Goal: Information Seeking & Learning: Learn about a topic

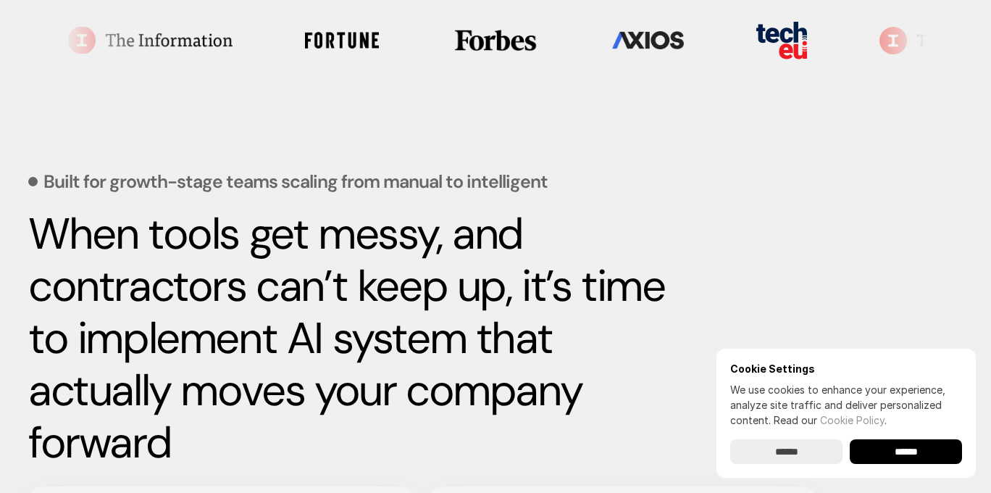
scroll to position [505, 1]
click at [905, 444] on input "******" at bounding box center [906, 451] width 112 height 25
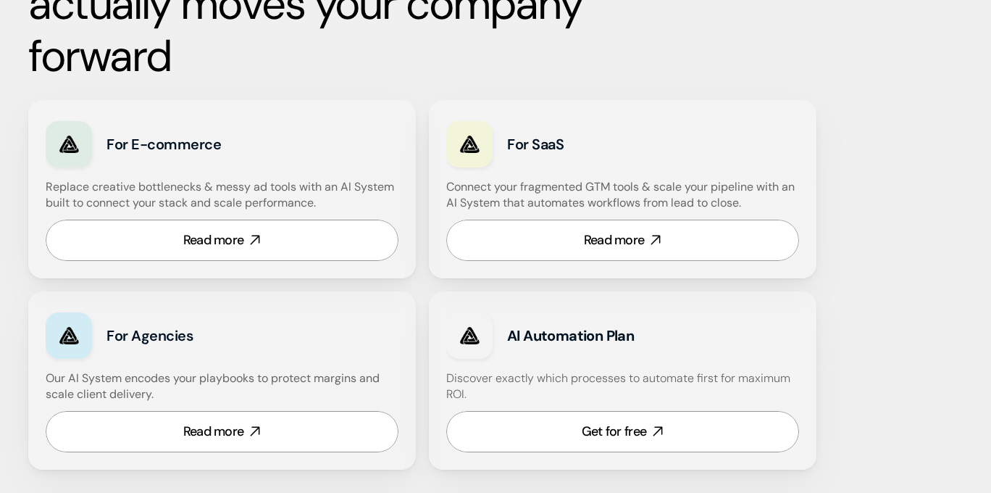
scroll to position [891, 1]
click at [255, 426] on icon at bounding box center [255, 431] width 16 height 16
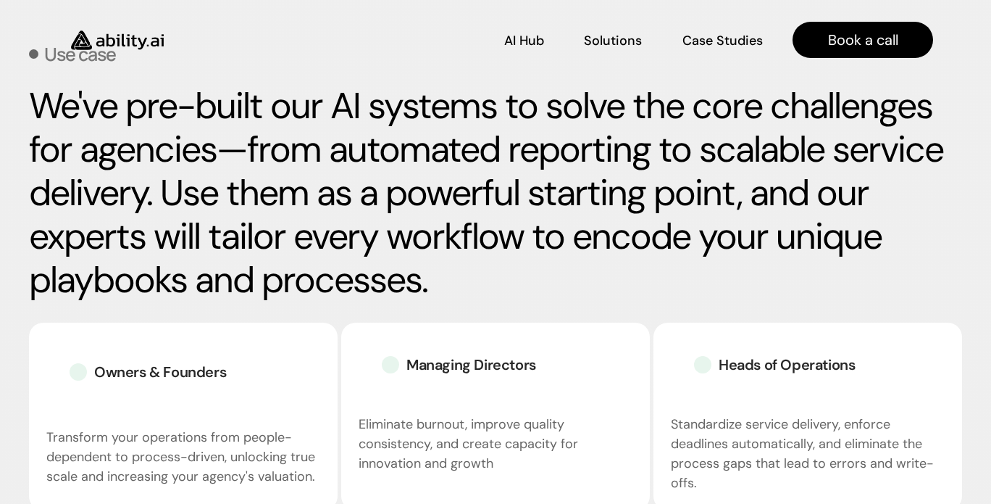
click at [412, 217] on h2 "We've pre-built our AI systems to solve the core challenges for agencies—from a…" at bounding box center [495, 192] width 933 height 217
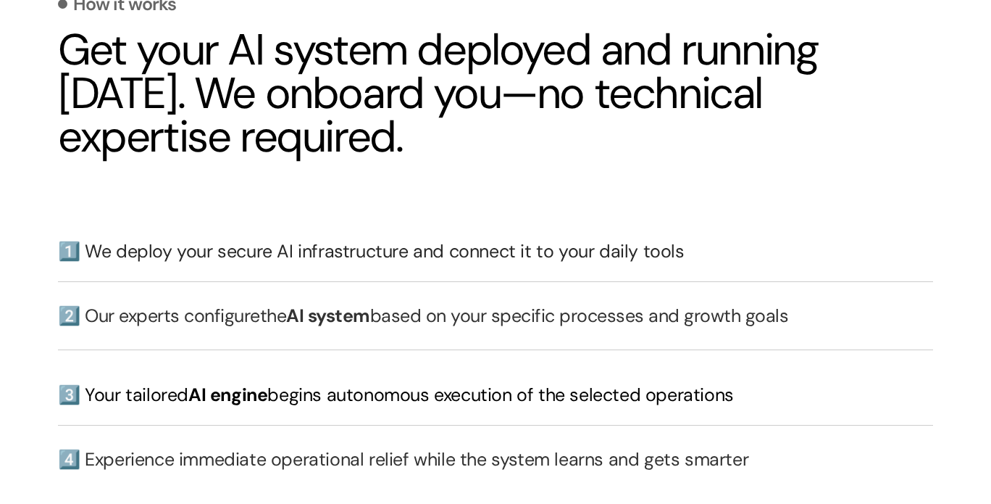
scroll to position [3569, 0]
click at [473, 106] on h2 "Get your AI system deployed and running [DATE]. We onboard you—no technical exp…" at bounding box center [495, 93] width 875 height 130
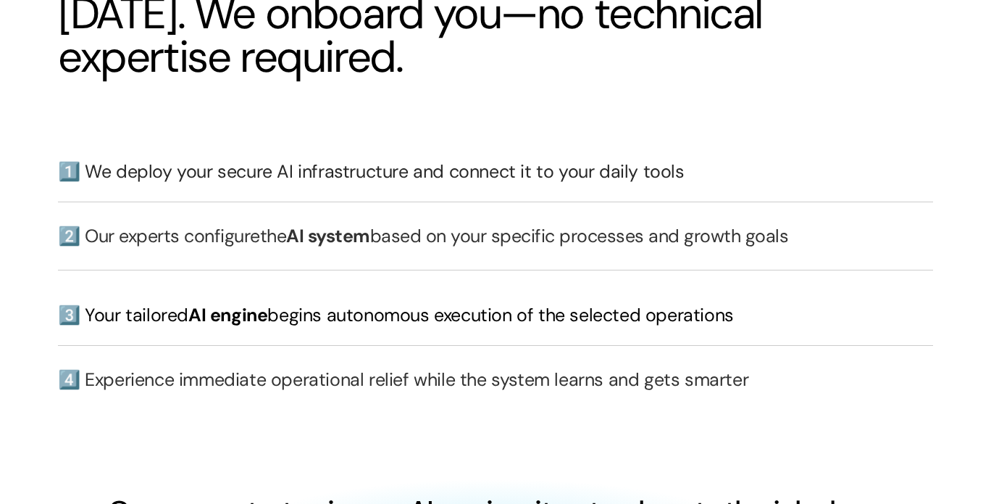
scroll to position [3648, 0]
click at [386, 143] on div "How it works Get your AI system deployed and running [DATE]. We onboard you—no …" at bounding box center [495, 299] width 875 height 830
click at [344, 236] on strong "AI system" at bounding box center [328, 235] width 84 height 24
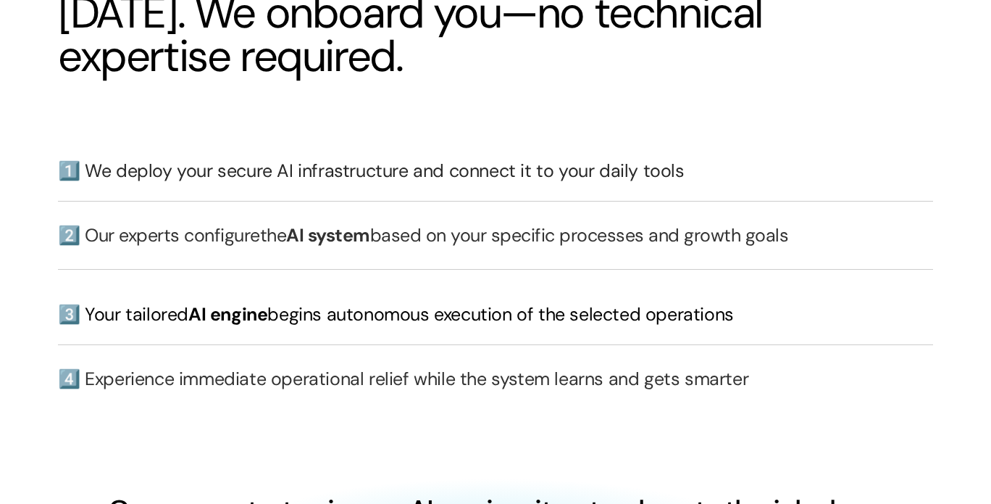
click at [344, 236] on strong "AI system" at bounding box center [328, 235] width 84 height 24
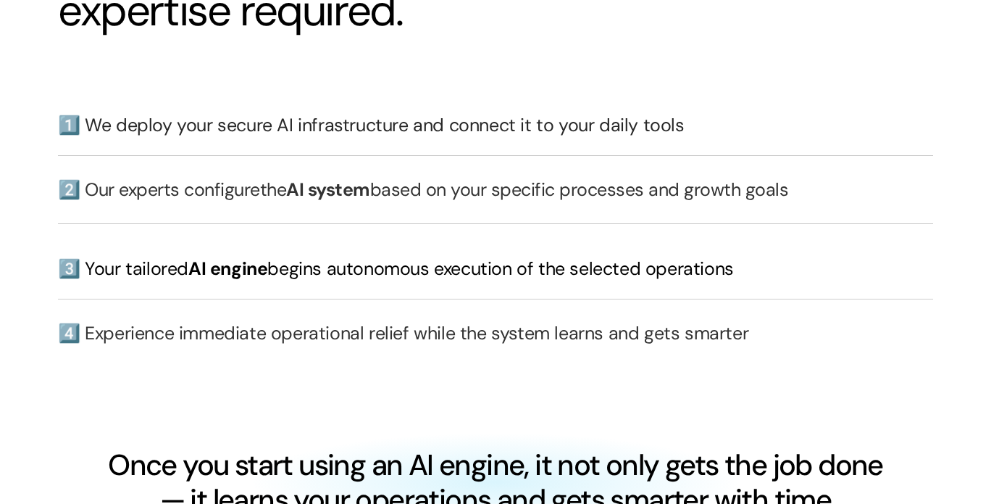
click at [325, 274] on h3 "3️⃣ Your tailored AI engine begins autonomous execution of the selected operati…" at bounding box center [495, 268] width 875 height 25
click at [325, 274] on h3 "3️⃣ Your tailored AI engine begins autonomous execution of the selected operati…" at bounding box center [495, 267] width 875 height 25
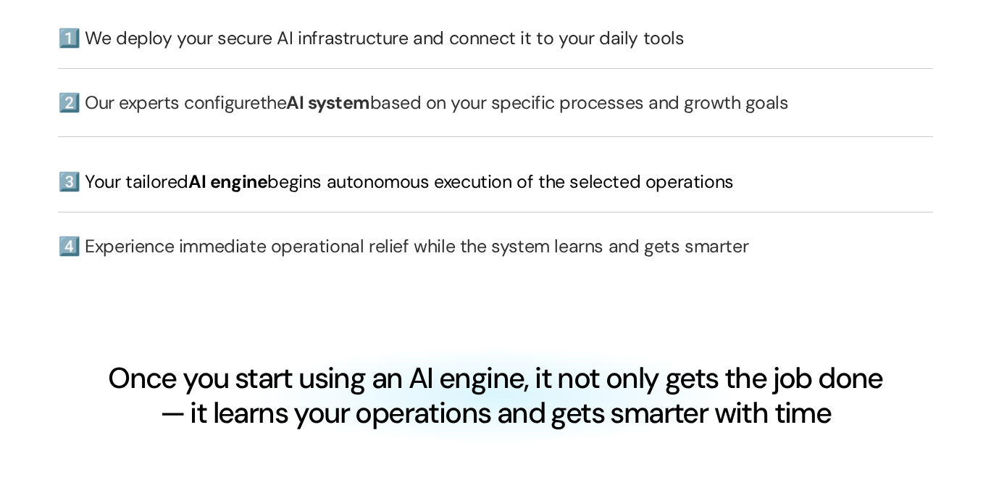
click at [337, 265] on div "4️⃣ Experience immediate operational relief while the system learns and gets sm…" at bounding box center [495, 246] width 875 height 69
click at [337, 265] on div "4️⃣ Experience immediate operational relief while the system learns and gets sm…" at bounding box center [495, 245] width 875 height 69
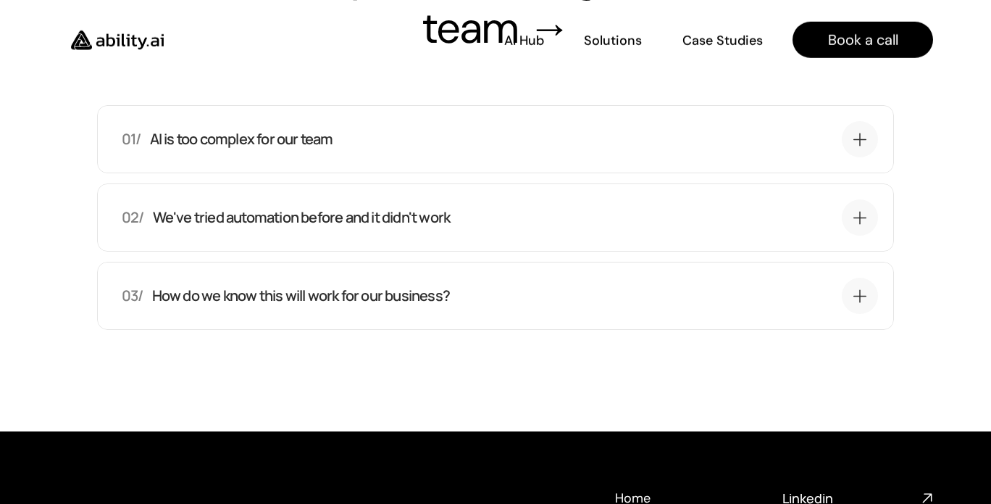
scroll to position [5217, 0]
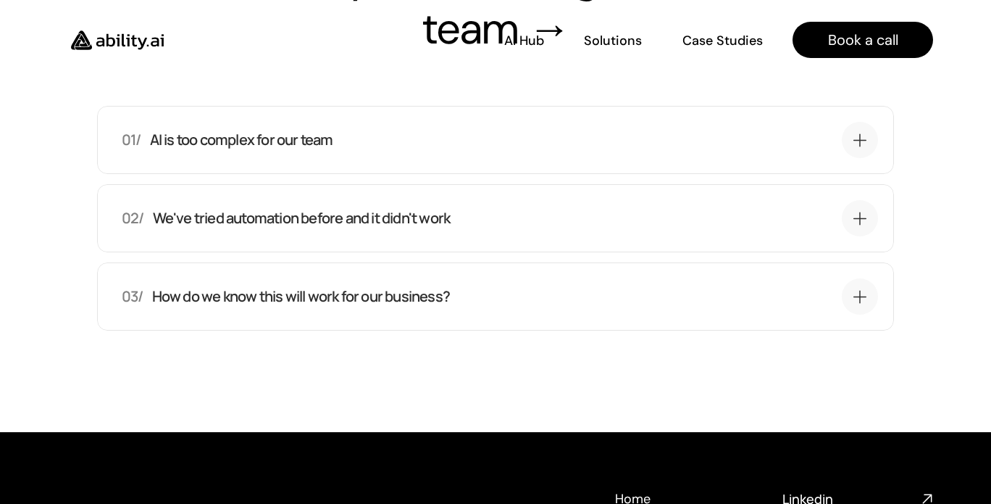
click at [472, 291] on div "03/ How do we know this will work for our business?" at bounding box center [478, 296] width 713 height 20
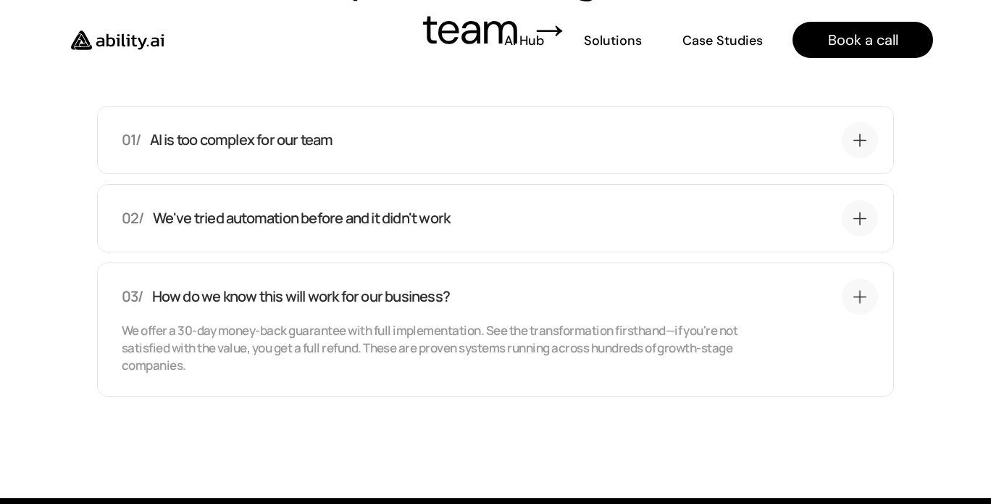
click at [499, 247] on div "02/ We've tried automation before and it didn't work Previous automation added …" at bounding box center [495, 218] width 797 height 68
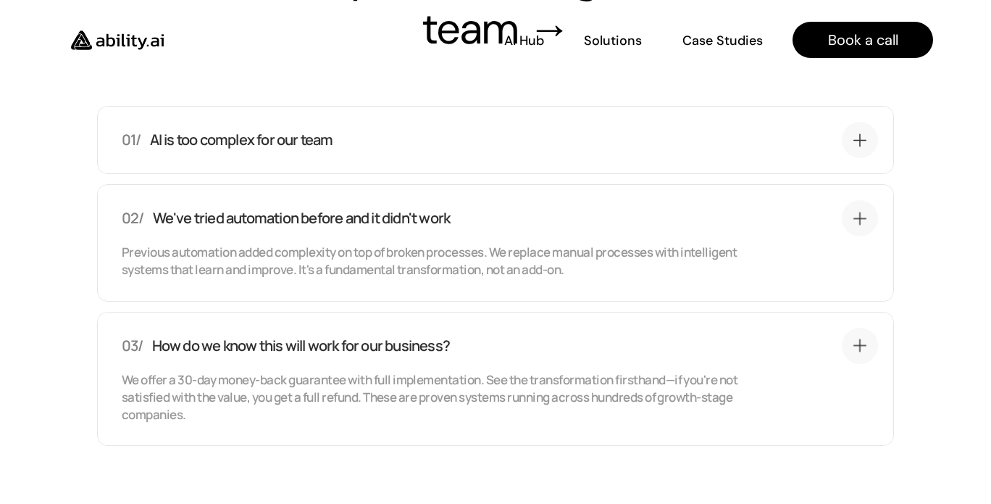
click at [524, 132] on div "01/ AI is too complex for our team" at bounding box center [478, 140] width 713 height 20
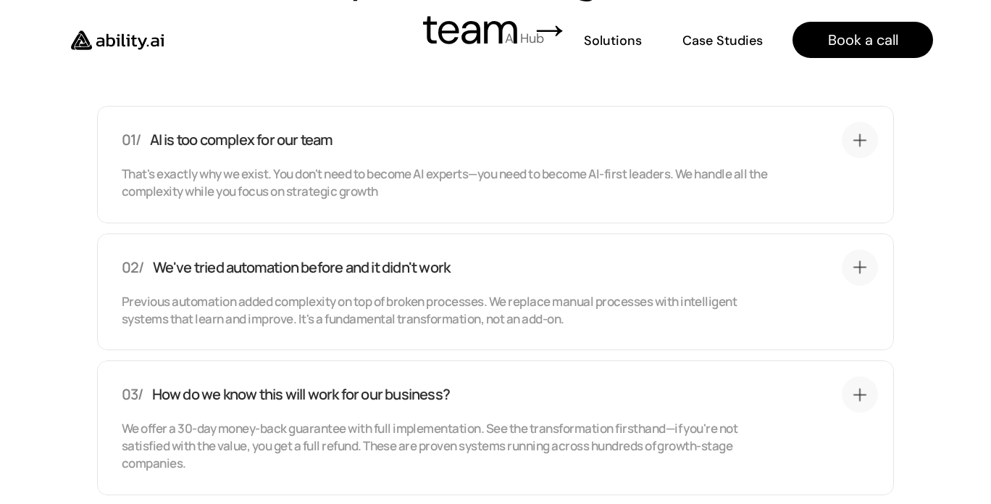
click at [531, 43] on p "AI Hub" at bounding box center [524, 39] width 39 height 18
